Goal: Task Accomplishment & Management: Manage account settings

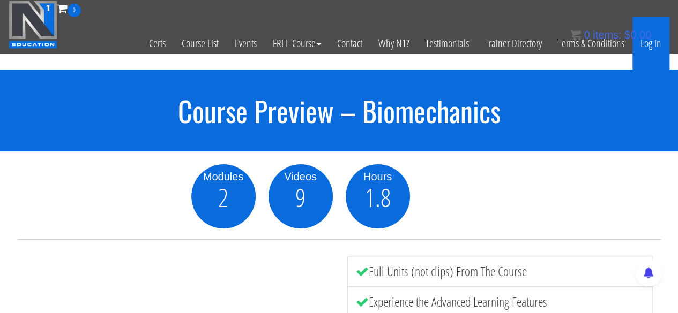
click at [649, 46] on link "Log In" at bounding box center [650, 43] width 37 height 53
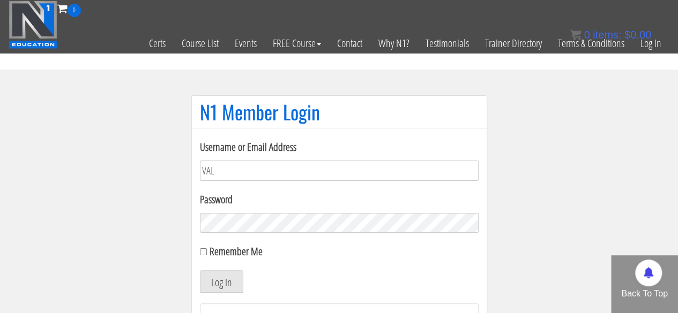
type input "val.hilarraza@gmail.com"
click at [207, 251] on div "Remember Me" at bounding box center [339, 252] width 279 height 16
click at [200, 250] on input "Remember Me" at bounding box center [203, 252] width 7 height 7
checkbox input "false"
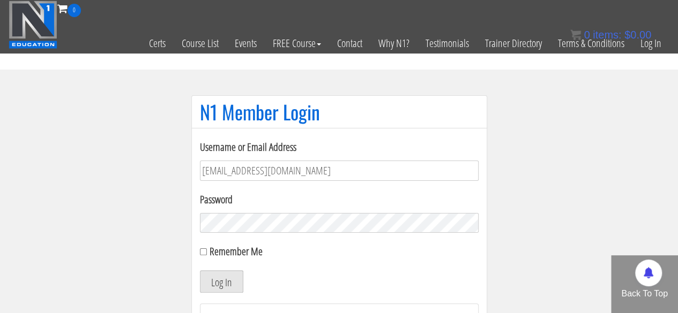
click at [220, 282] on button "Log In" at bounding box center [221, 282] width 43 height 23
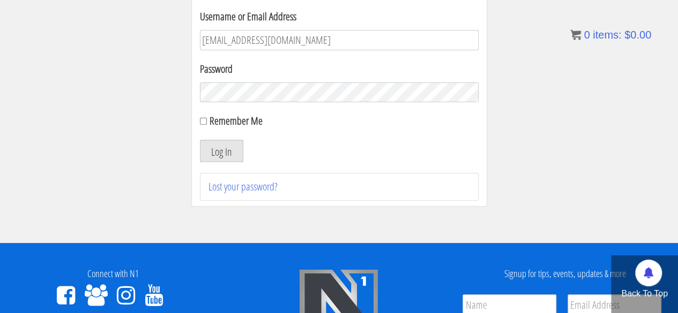
scroll to position [133, 0]
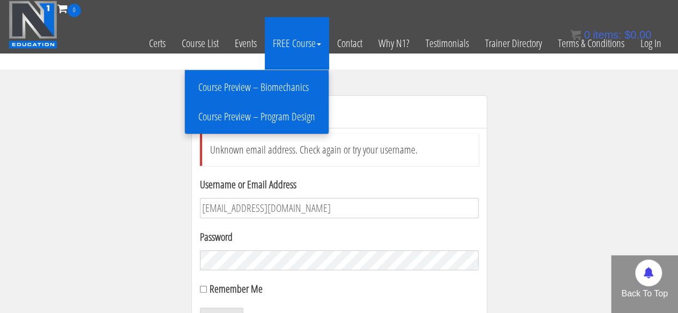
click at [289, 44] on link "FREE Course" at bounding box center [297, 43] width 64 height 53
